Goal: Task Accomplishment & Management: Use online tool/utility

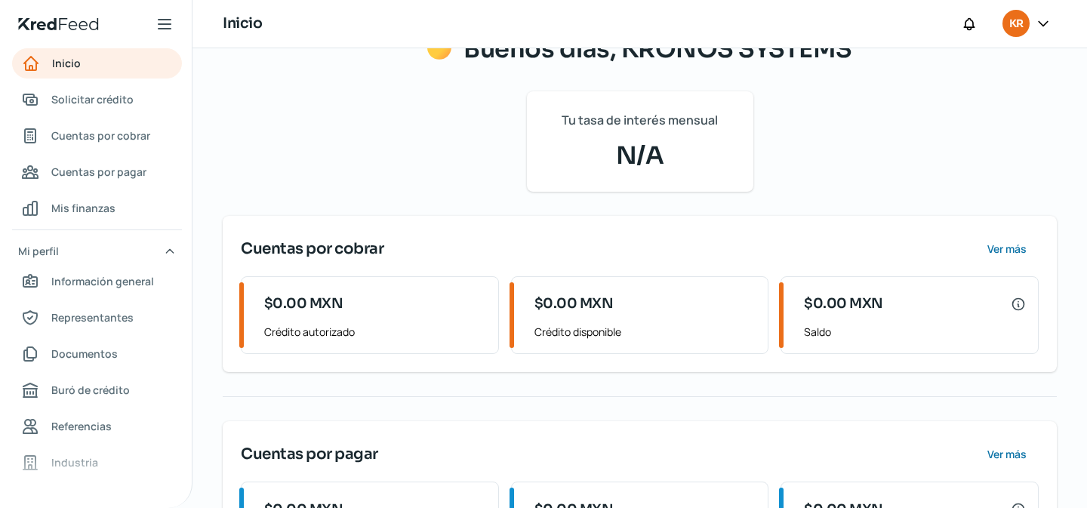
scroll to position [226, 0]
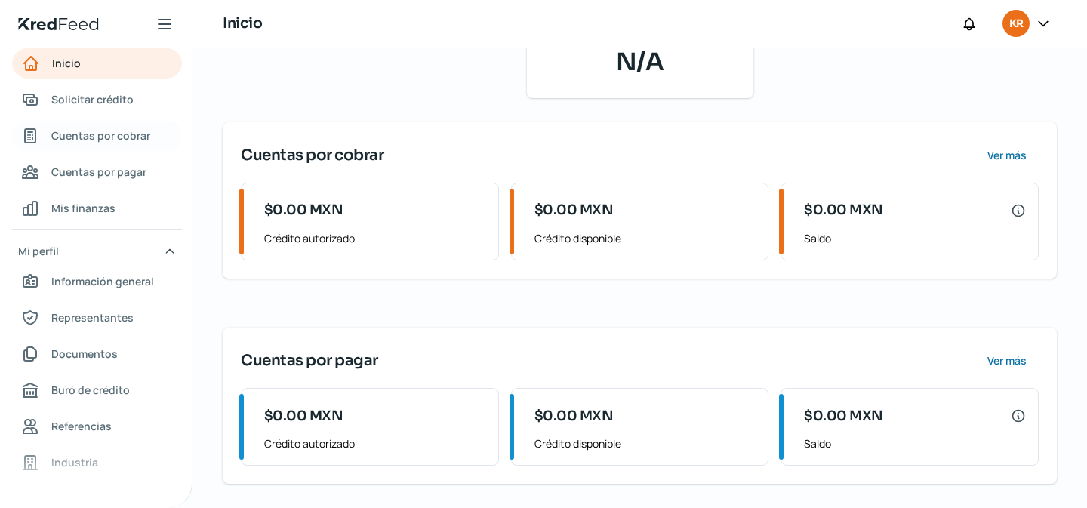
click at [111, 137] on span "Cuentas por cobrar" at bounding box center [100, 135] width 99 height 19
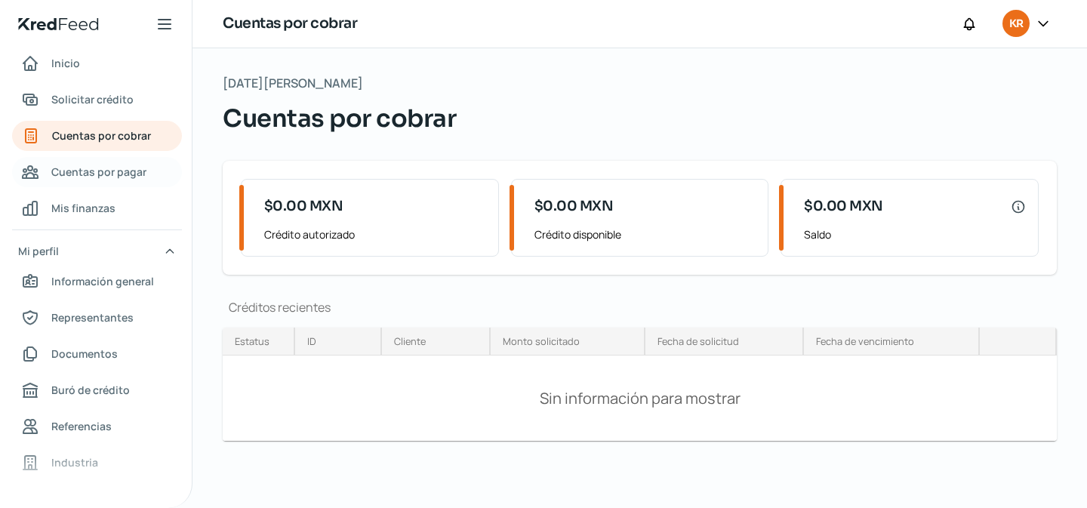
click at [101, 174] on span "Cuentas por pagar" at bounding box center [98, 171] width 95 height 19
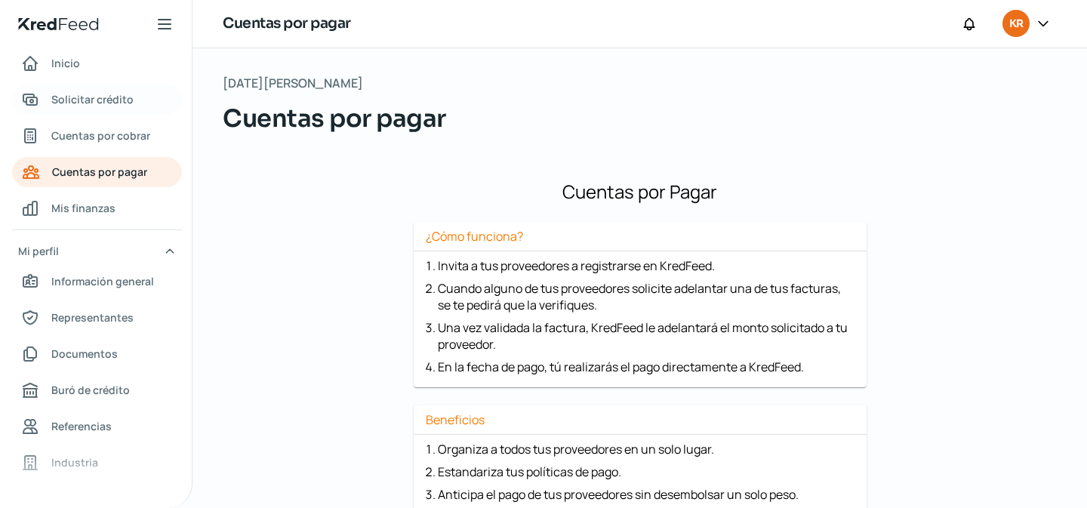
click at [104, 99] on span "Solicitar crédito" at bounding box center [92, 99] width 82 height 19
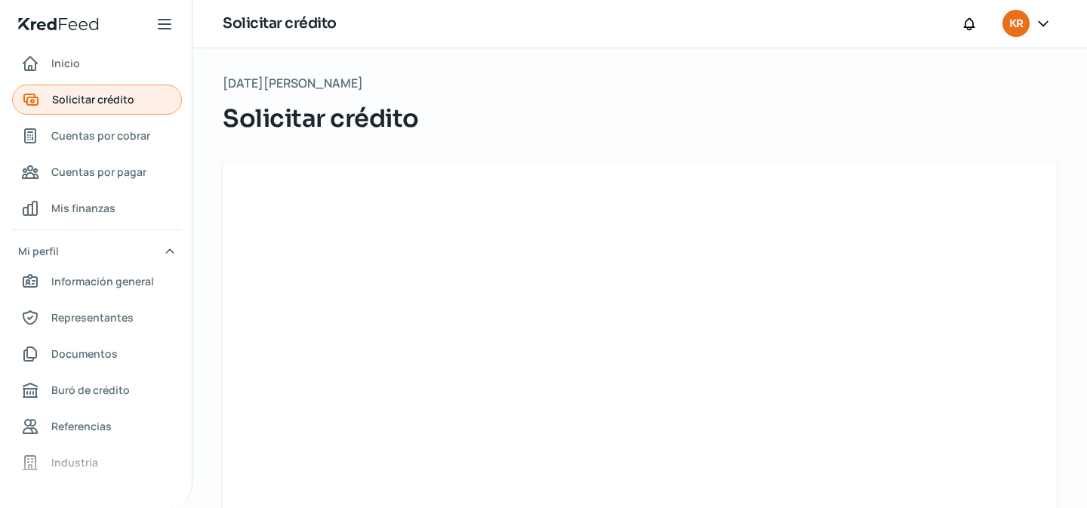
scroll to position [7, 0]
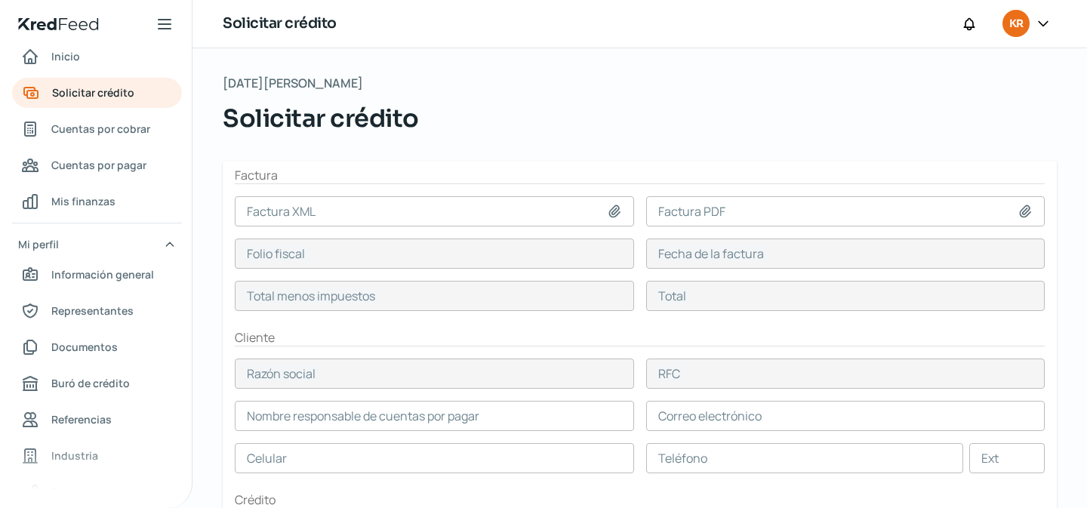
click at [309, 208] on input at bounding box center [434, 211] width 399 height 30
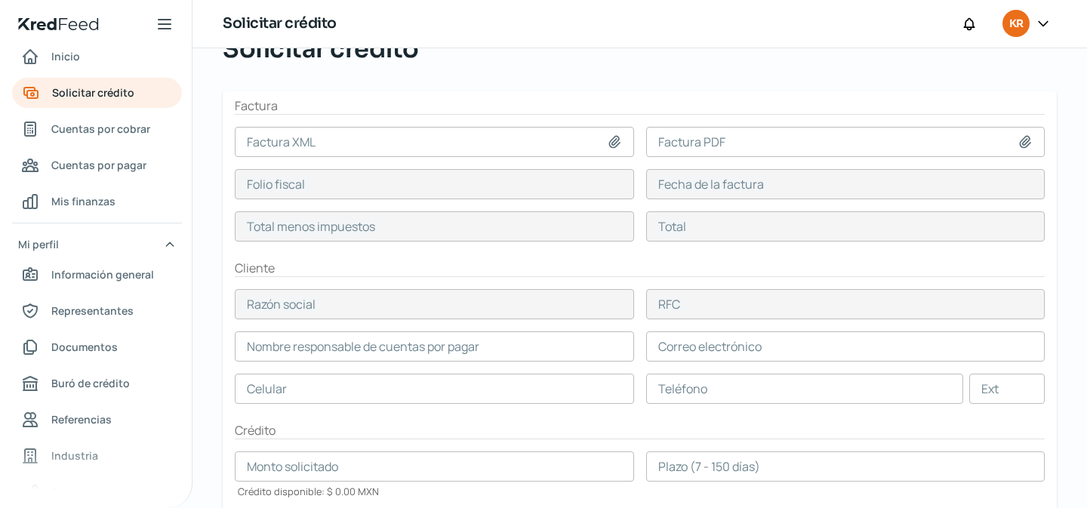
scroll to position [72, 0]
click at [620, 100] on h2 "Factura" at bounding box center [640, 103] width 810 height 17
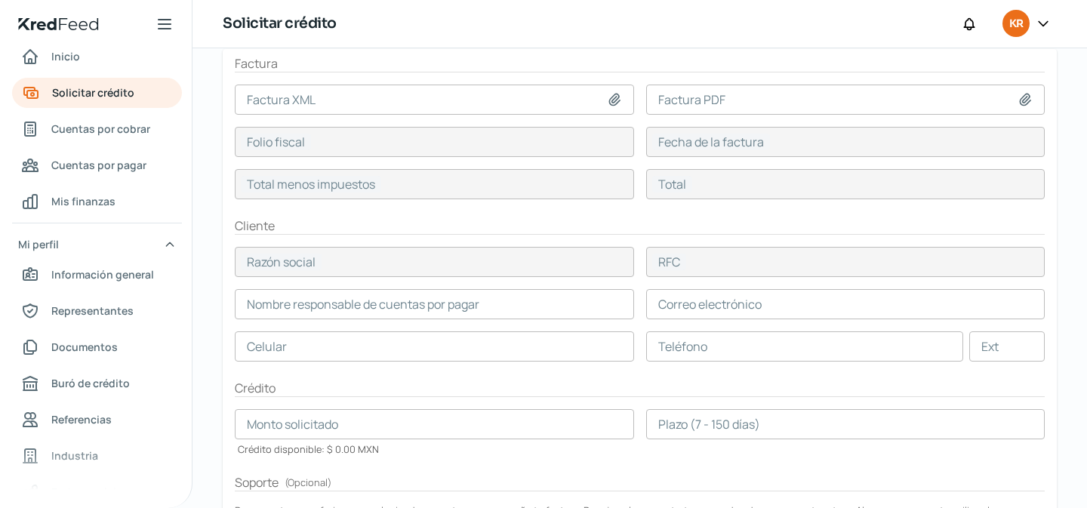
scroll to position [112, 0]
